Goal: Information Seeking & Learning: Compare options

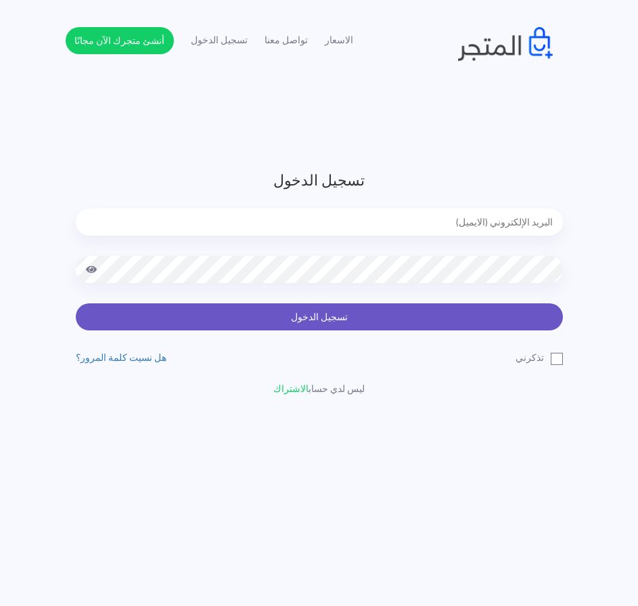
type input "[EMAIL_ADDRESS][DOMAIN_NAME]"
click at [307, 316] on button "تسجيل الدخول" at bounding box center [319, 316] width 487 height 27
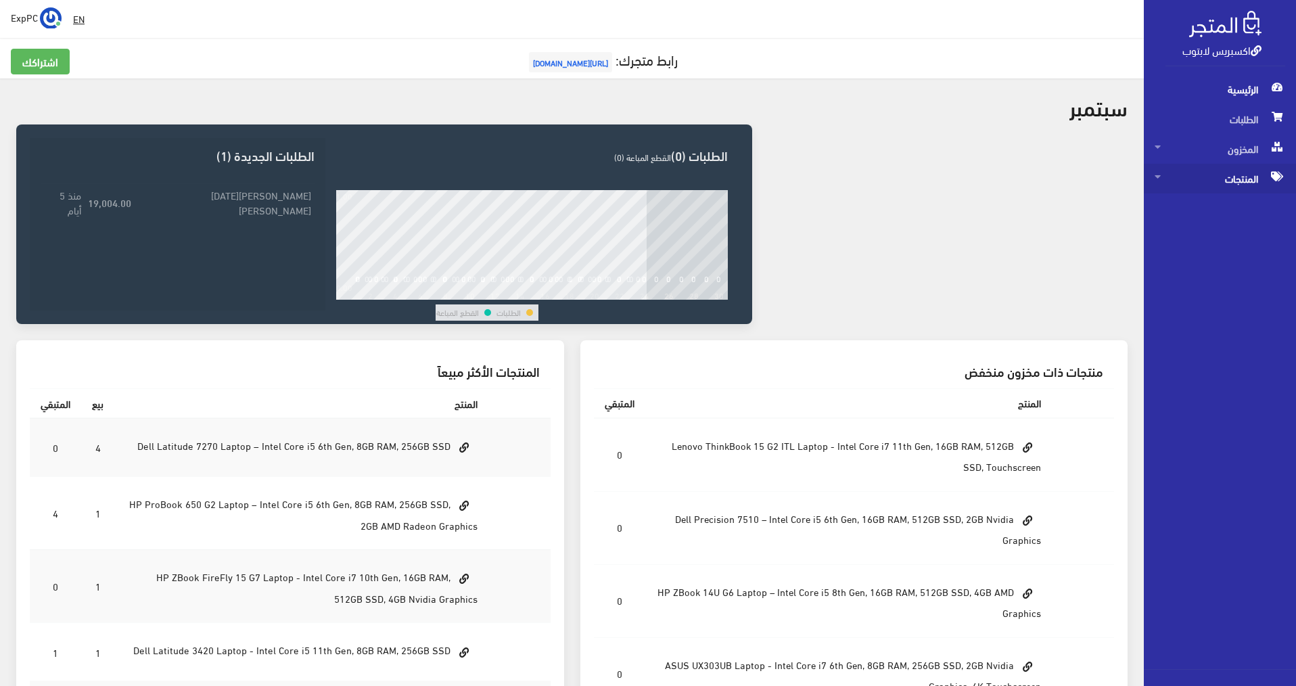
click at [645, 189] on span "المنتجات" at bounding box center [1220, 179] width 131 height 30
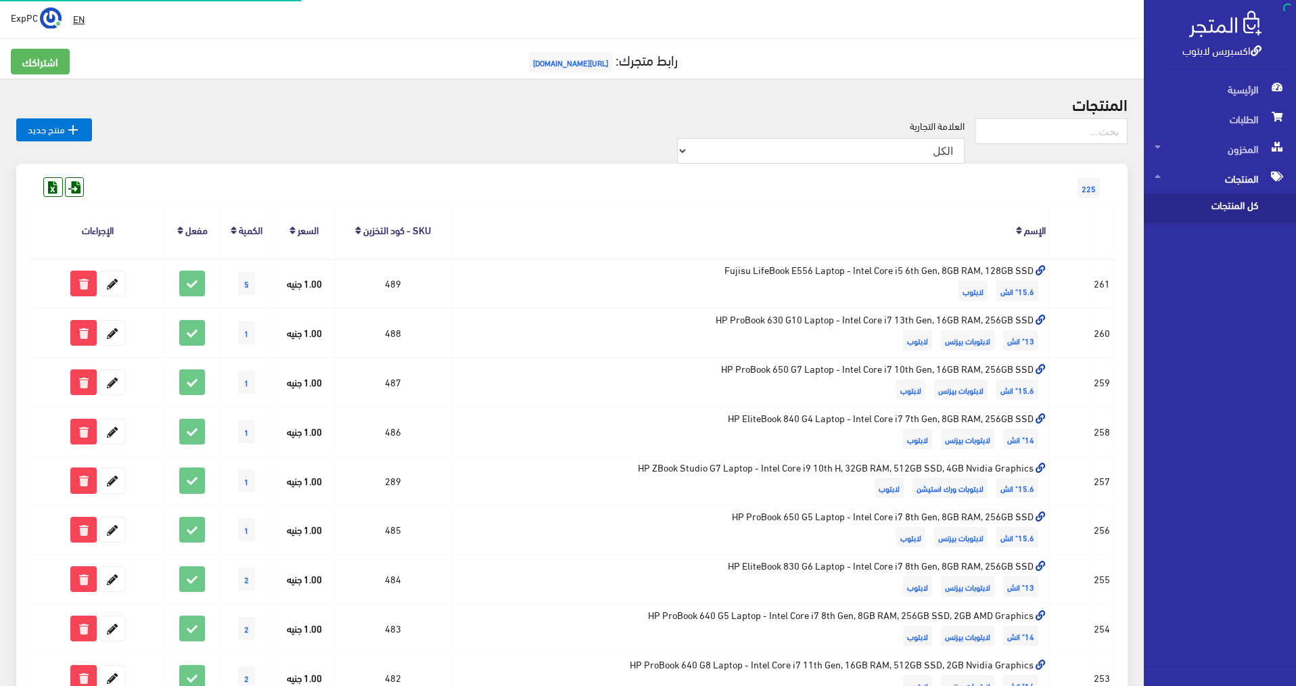
click at [645, 215] on span "كل المنتجات" at bounding box center [1206, 209] width 103 height 30
click at [645, 136] on input "text" at bounding box center [1051, 131] width 153 height 26
type input "8فا"
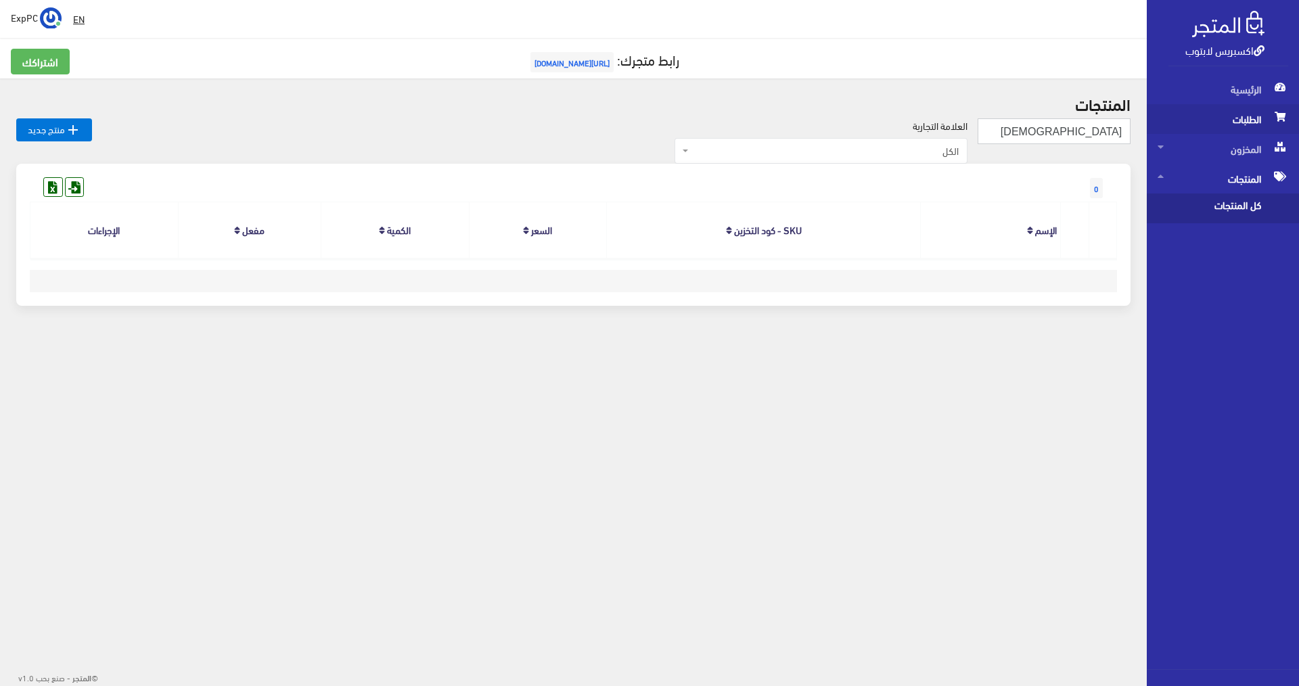
drag, startPoint x: 1085, startPoint y: 129, endPoint x: 1296, endPoint y: 129, distance: 211.8
click at [1296, 129] on div "اكسبريس لابتوب الرئيسية الطلبات المخزون EN" at bounding box center [649, 191] width 1299 height 382
type input "T"
type input "8TH"
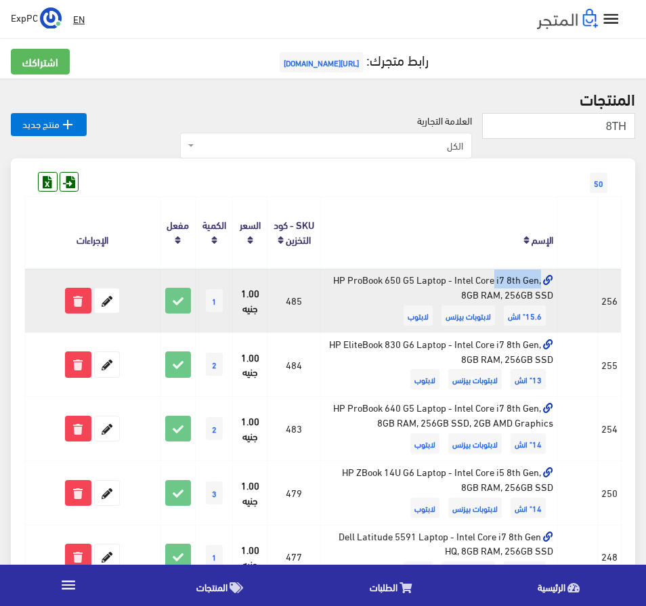
drag, startPoint x: 405, startPoint y: 278, endPoint x: 350, endPoint y: 286, distance: 55.3
click at [350, 286] on td "HP ProBook 650 G5 Laptop - Intel Core i7 8th Gen, 8GB RAM, 256GB SSD 15.6" انش …" at bounding box center [439, 300] width 236 height 64
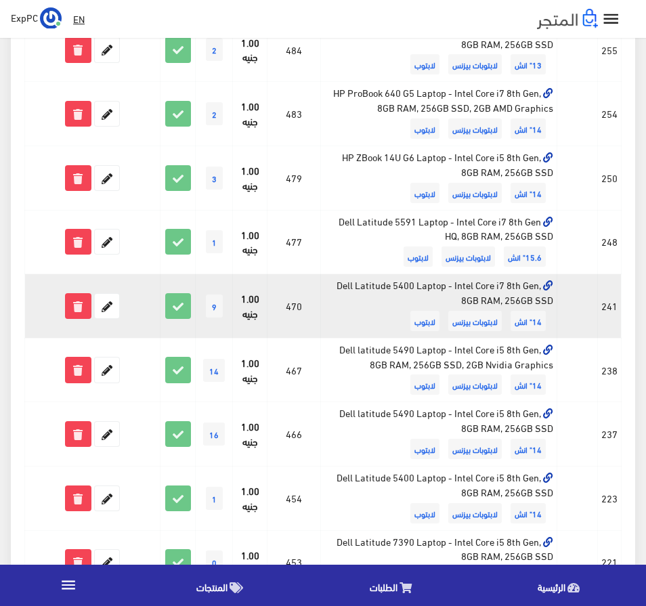
scroll to position [338, 0]
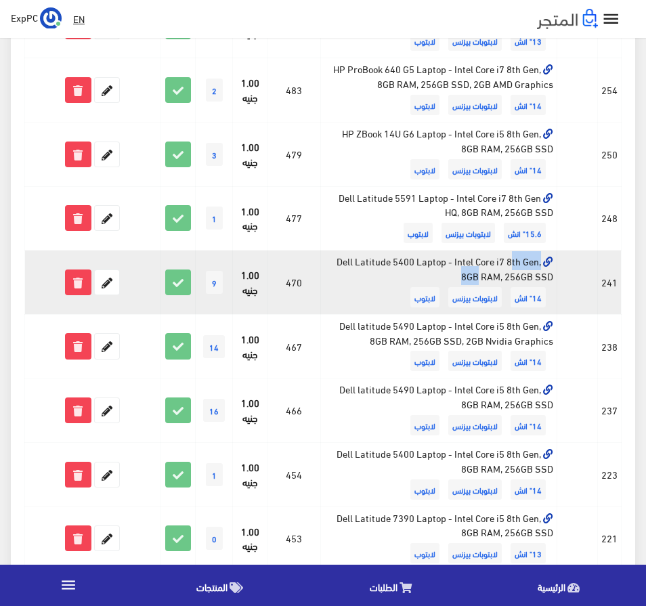
drag, startPoint x: 426, startPoint y: 263, endPoint x: 376, endPoint y: 265, distance: 50.1
click at [376, 265] on td "Dell Latitude 5400 Laptop - Intel Core i7 8th Gen, 8GB RAM, 256GB SSD 14" انش ل…" at bounding box center [439, 282] width 236 height 64
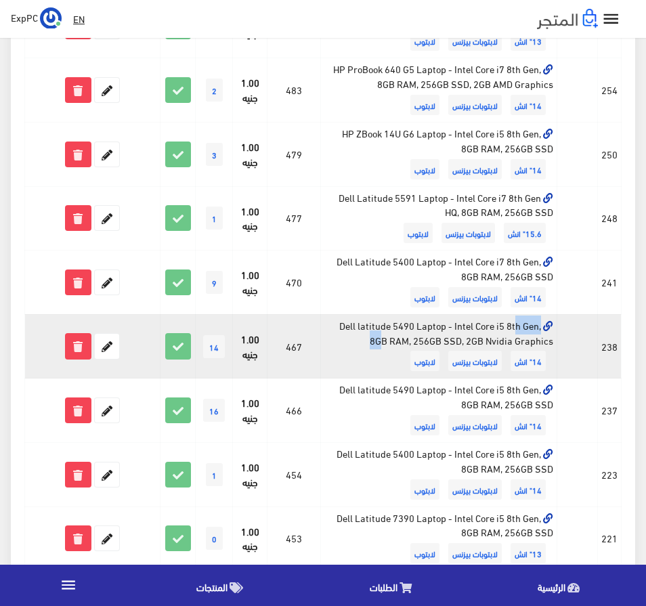
drag, startPoint x: 418, startPoint y: 325, endPoint x: 378, endPoint y: 327, distance: 40.6
click at [378, 327] on td "Dell latitude 5490 Laptop - Intel Core i5 8th Gen, 8GB RAM, 256GB SSD, 2GB Nvid…" at bounding box center [439, 346] width 236 height 64
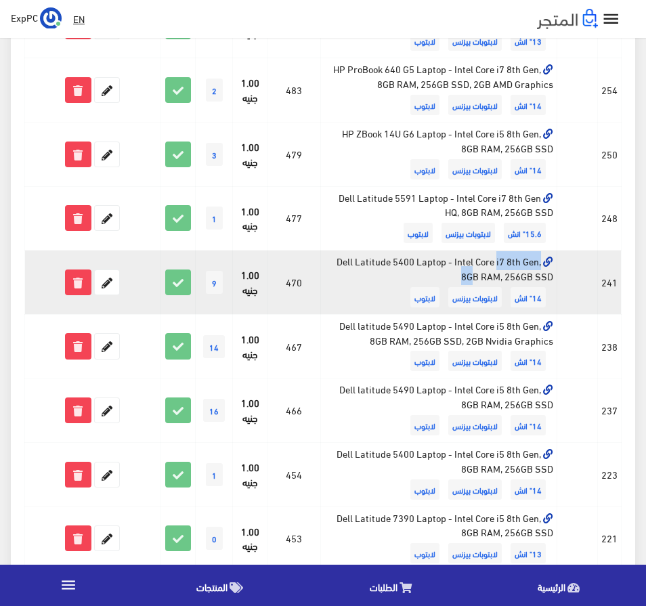
drag, startPoint x: 418, startPoint y: 262, endPoint x: 361, endPoint y: 259, distance: 57.6
click at [361, 259] on td "Dell Latitude 5400 Laptop - Intel Core i7 8th Gen, 8GB RAM, 256GB SSD 14" انش ل…" at bounding box center [439, 282] width 236 height 64
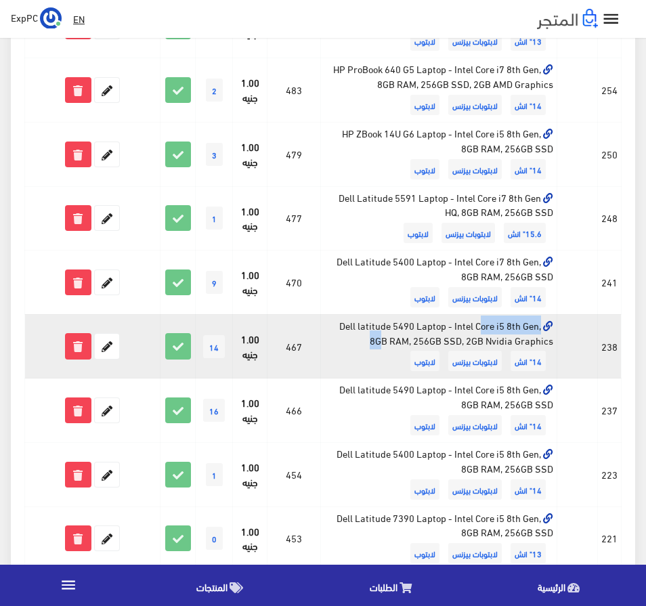
drag, startPoint x: 420, startPoint y: 326, endPoint x: 348, endPoint y: 325, distance: 71.7
click at [348, 325] on td "Dell latitude 5490 Laptop - Intel Core i5 8th Gen, 8GB RAM, 256GB SSD, 2GB Nvid…" at bounding box center [439, 346] width 236 height 64
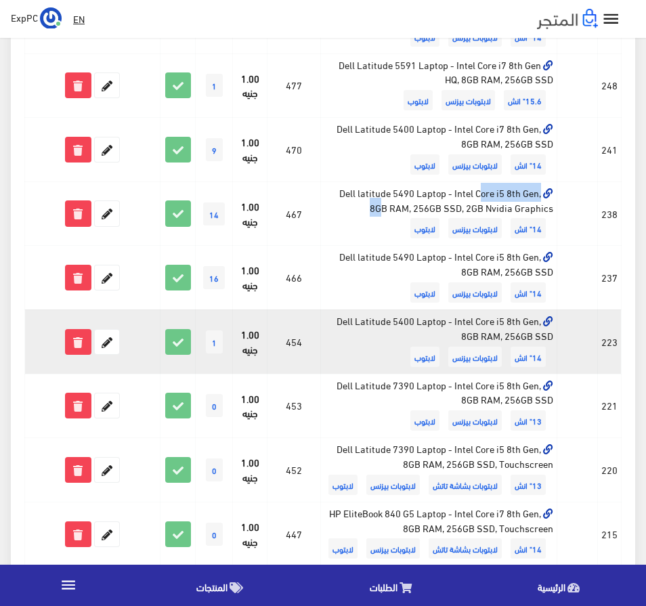
scroll to position [474, 0]
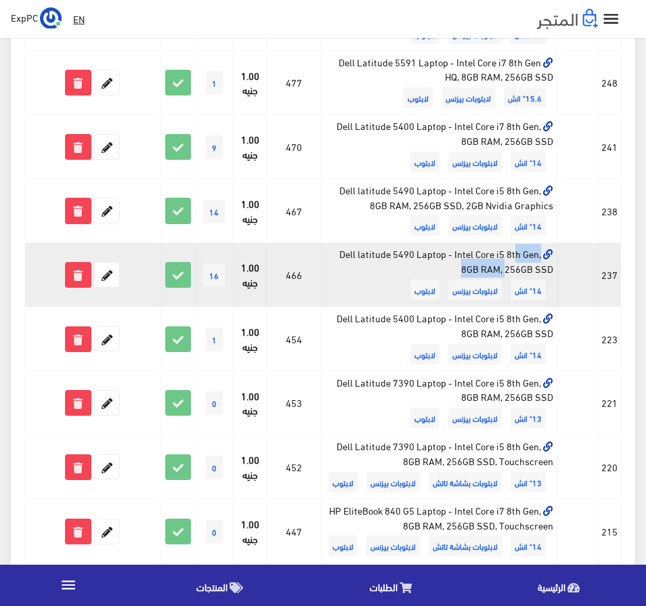
drag, startPoint x: 449, startPoint y: 256, endPoint x: 381, endPoint y: 254, distance: 67.7
click at [381, 254] on td "Dell latitude 5490 Laptop - Intel Core i5 8th Gen, 8GB RAM, 256GB SSD 14" انش ل…" at bounding box center [439, 275] width 236 height 64
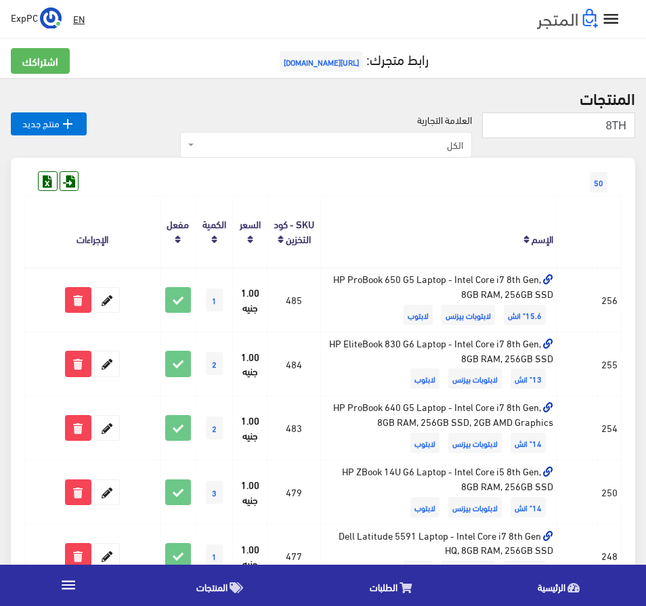
scroll to position [0, 0]
